Goal: Transaction & Acquisition: Purchase product/service

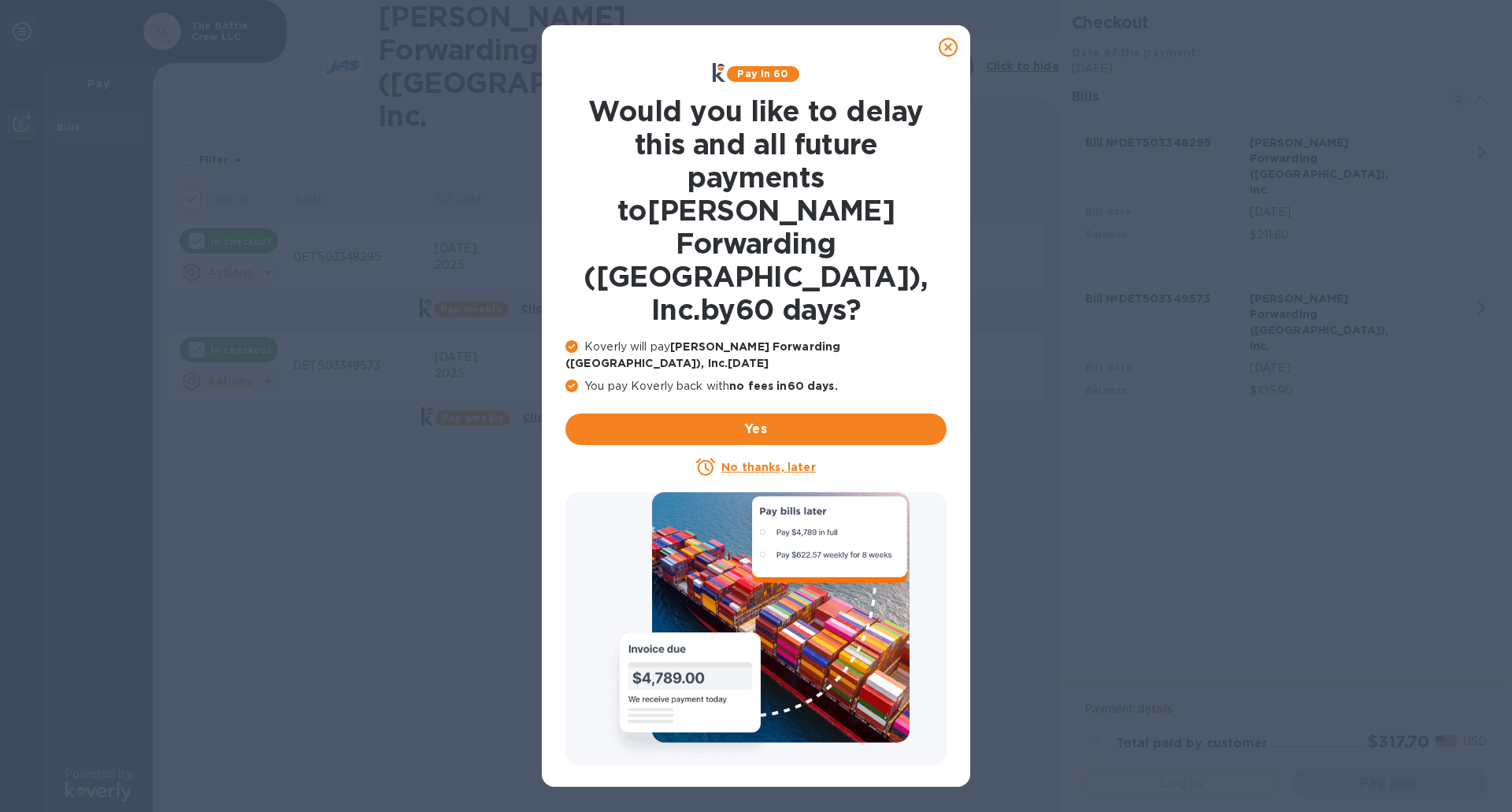
click at [798, 461] on u "No thanks, later" at bounding box center [768, 468] width 94 height 13
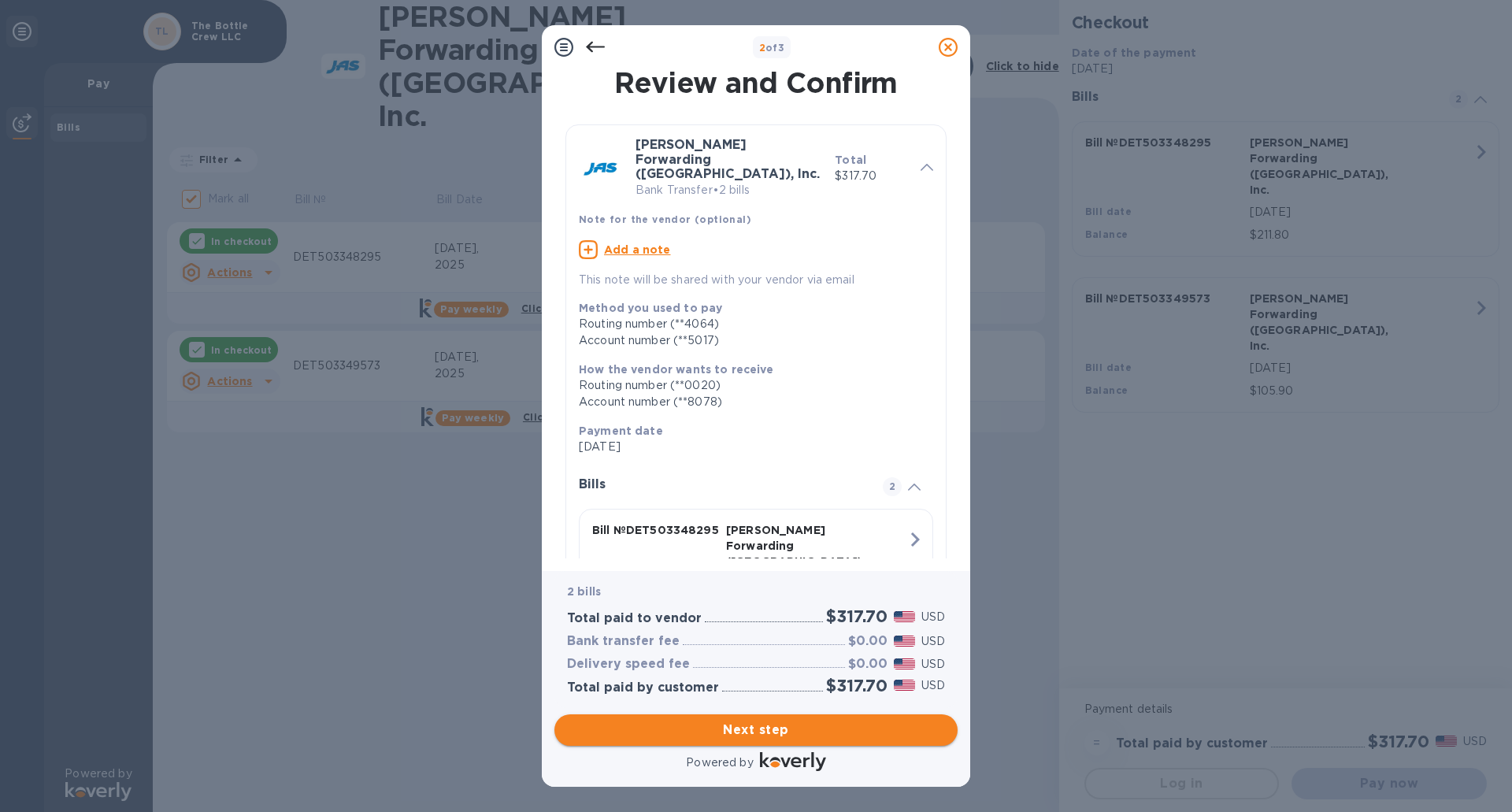
click at [768, 728] on span "Next step" at bounding box center [756, 730] width 378 height 19
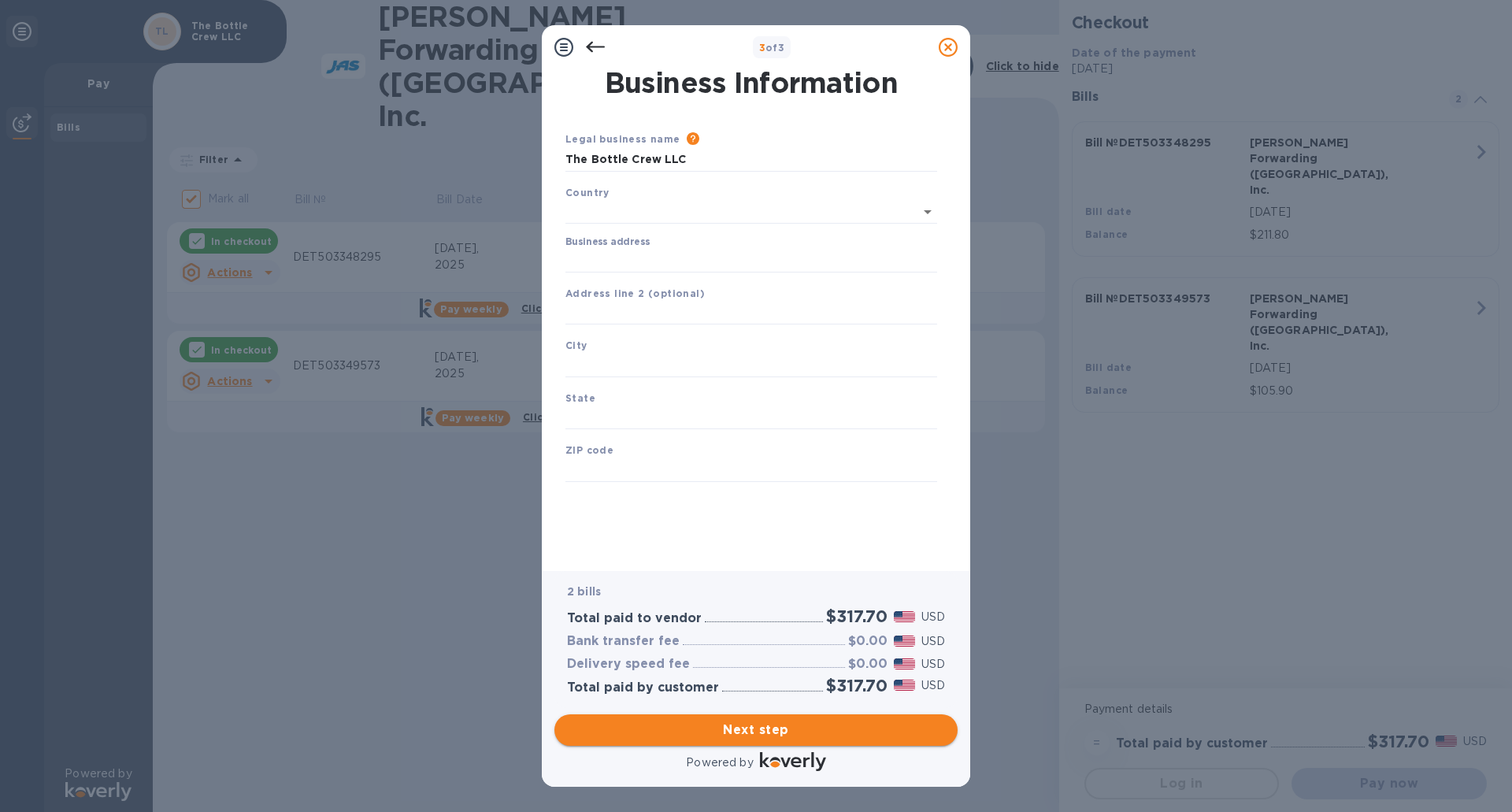
type input "[GEOGRAPHIC_DATA]"
click at [665, 259] on input "Business address" at bounding box center [751, 258] width 372 height 24
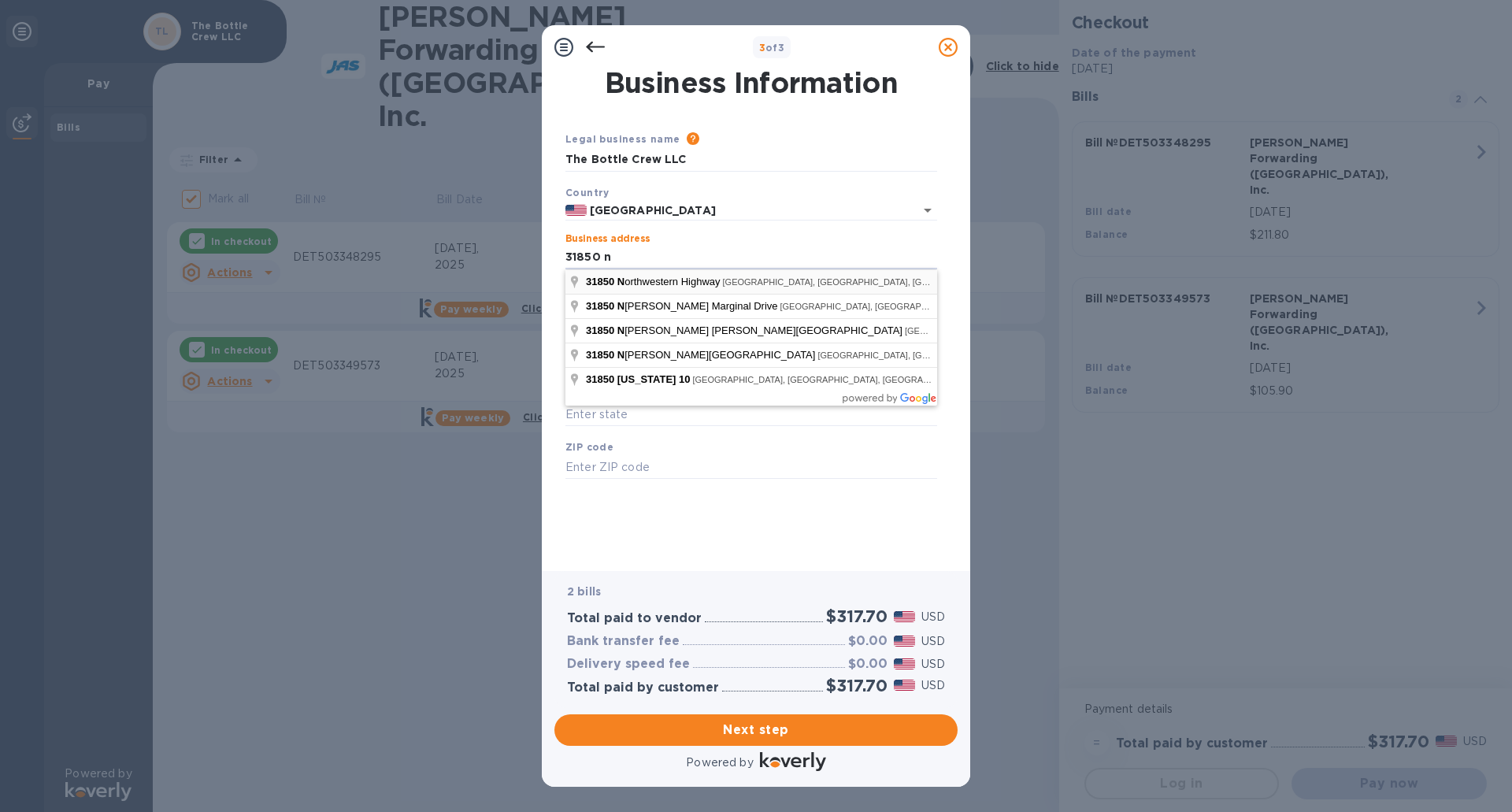
type input "[STREET_ADDRESS]"
type input "[GEOGRAPHIC_DATA]"
type input "MI"
type input "48334"
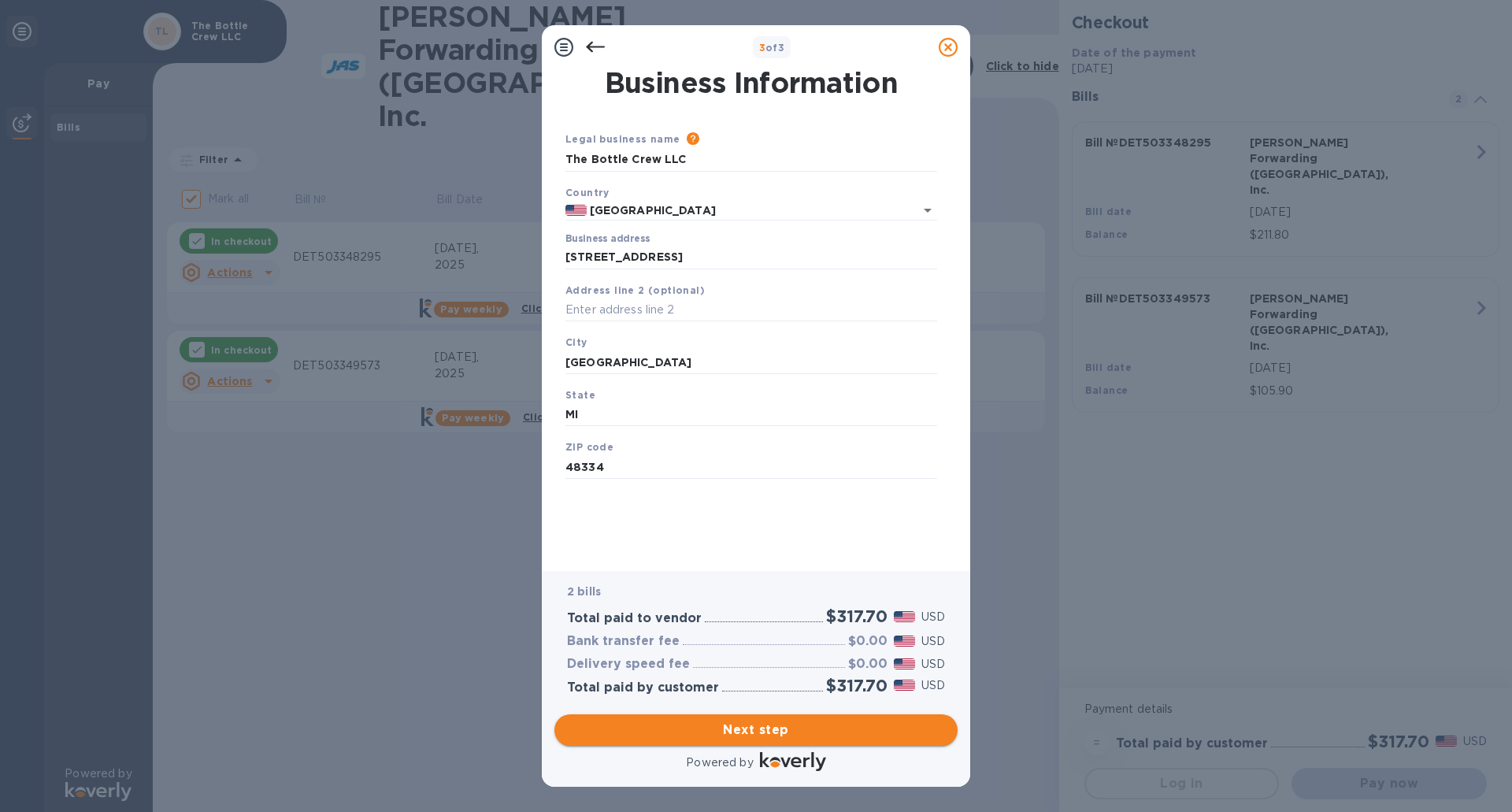
click at [739, 728] on span "Next step" at bounding box center [756, 730] width 378 height 19
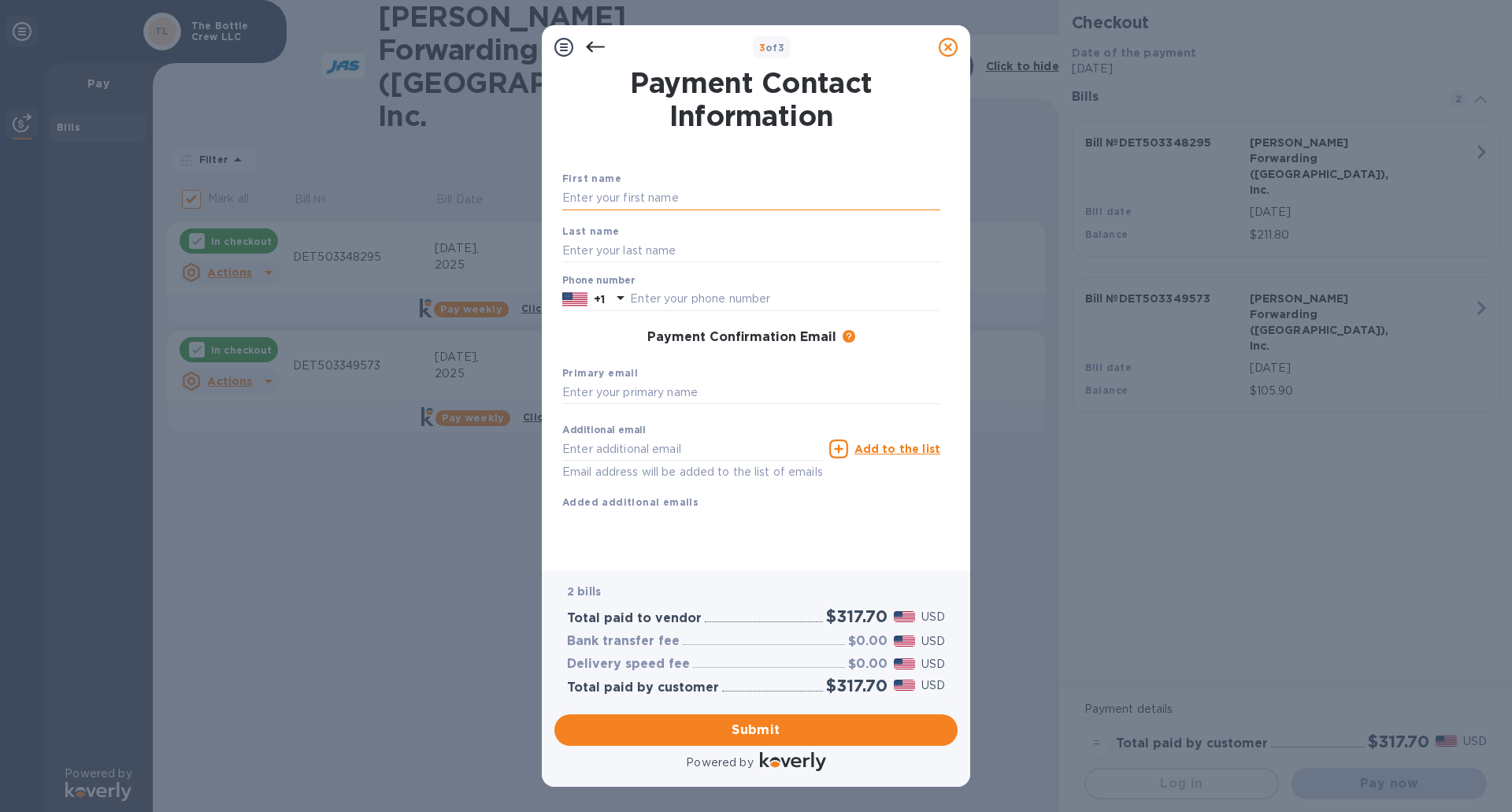
click at [676, 200] on input "text" at bounding box center [751, 199] width 378 height 24
type input "[PERSON_NAME]"
click at [649, 245] on input "text" at bounding box center [751, 251] width 378 height 24
type input "[PERSON_NAME]"
click at [719, 297] on input "text" at bounding box center [785, 300] width 310 height 24
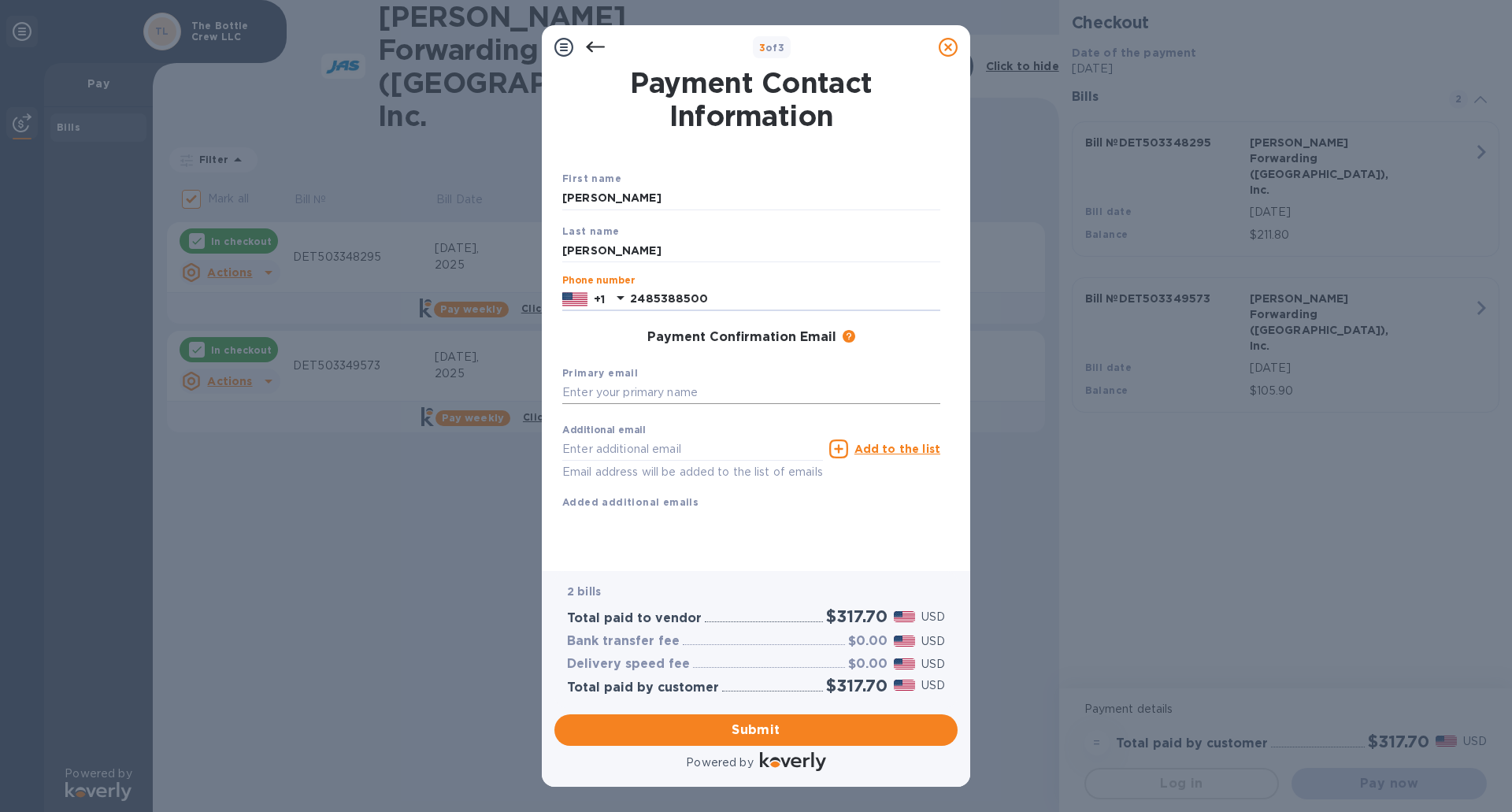
type input "2485388500"
click at [688, 388] on input "text" at bounding box center [751, 393] width 378 height 24
type input "[EMAIL_ADDRESS][DOMAIN_NAME]"
click at [788, 727] on span "Submit" at bounding box center [756, 730] width 378 height 19
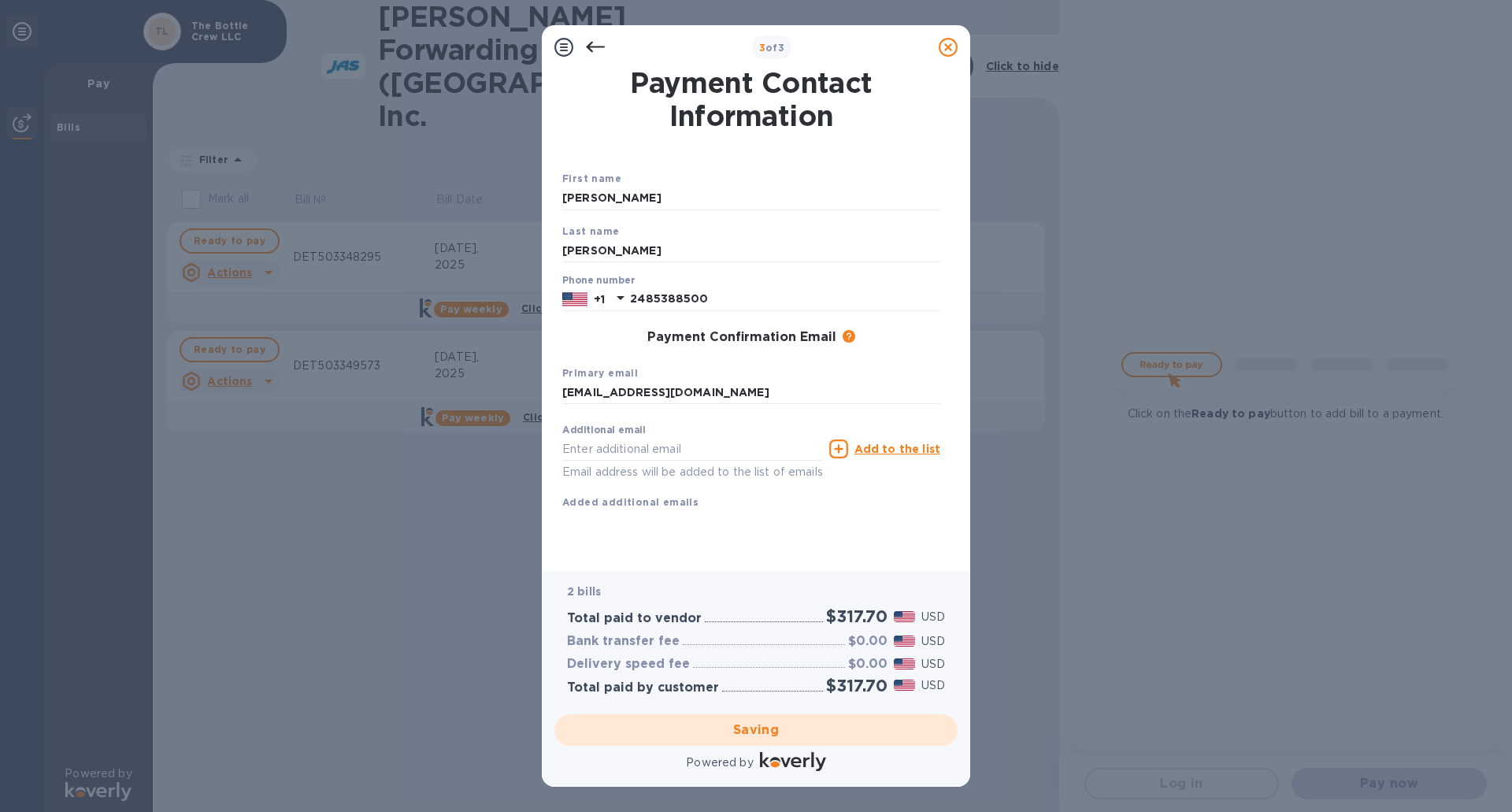
checkbox input "false"
